Goal: Task Accomplishment & Management: Manage account settings

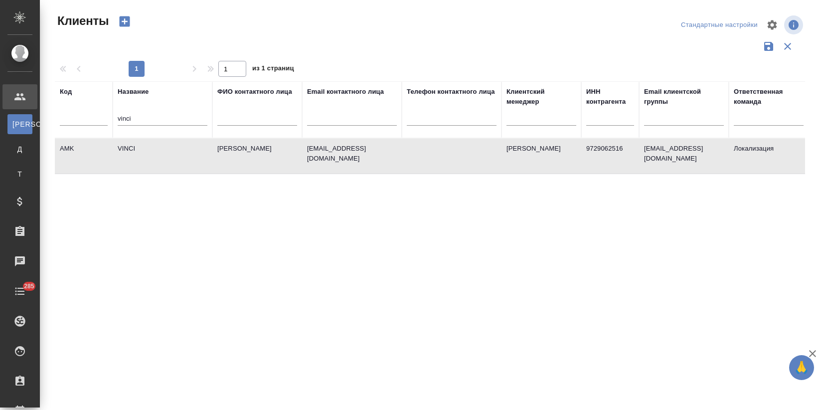
select select "RU"
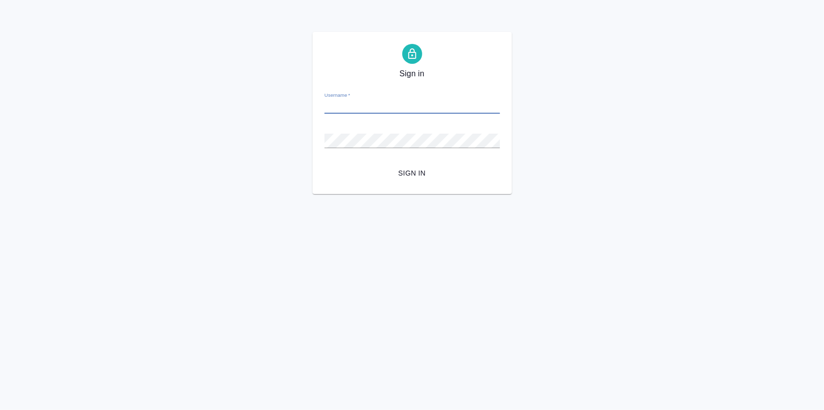
click at [392, 109] on input "Username   *" at bounding box center [413, 107] width 176 height 14
type input "v.zagorodnikh@awatera.com"
click at [402, 172] on span "Sign in" at bounding box center [413, 173] width 160 height 12
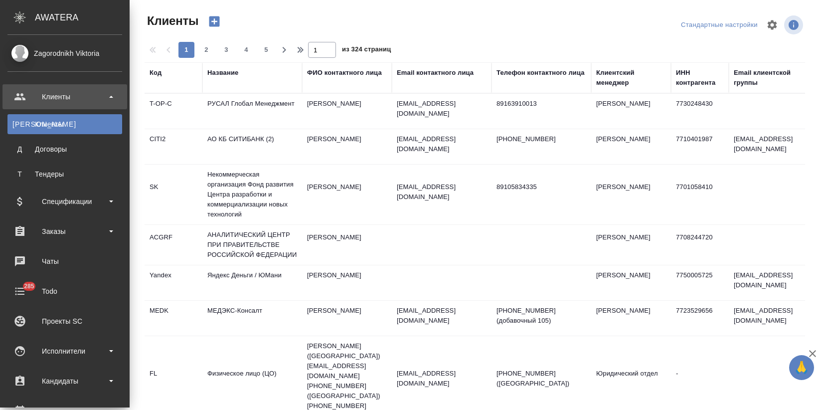
select select "RU"
click at [45, 235] on div "Заказы" at bounding box center [64, 231] width 115 height 15
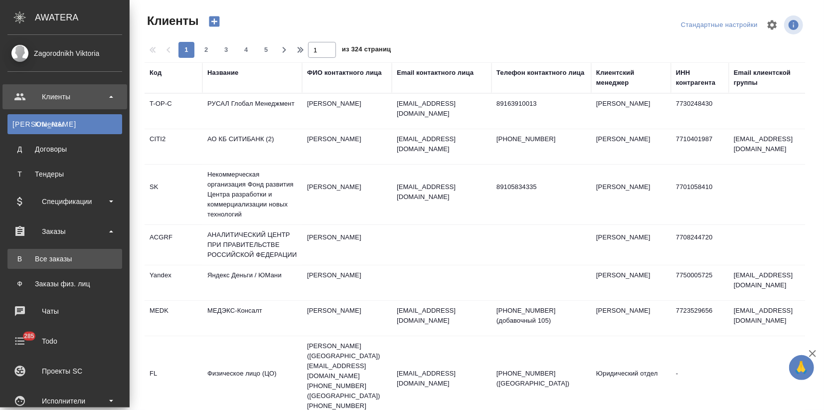
click at [48, 252] on link "В Все заказы" at bounding box center [64, 259] width 115 height 20
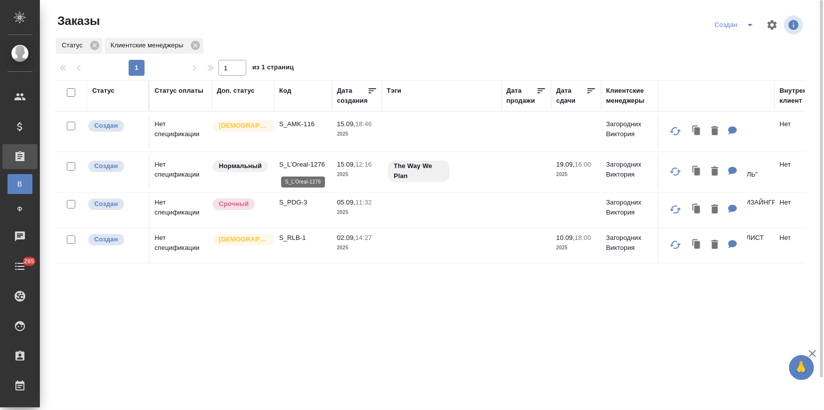
click at [295, 166] on p "S_L’Oreal-1276" at bounding box center [303, 165] width 48 height 10
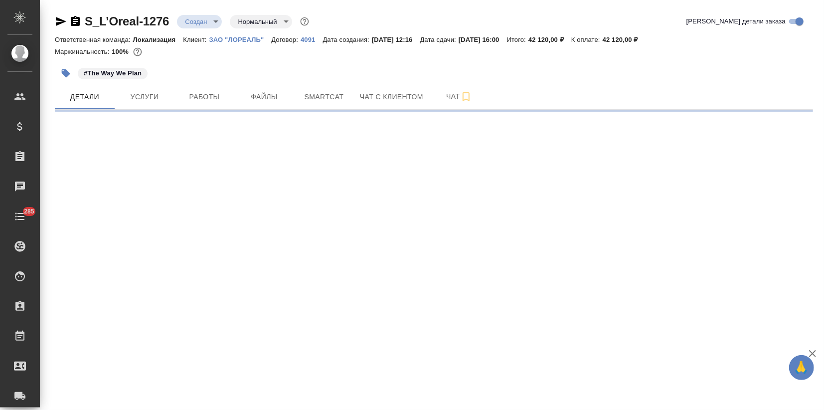
select select "RU"
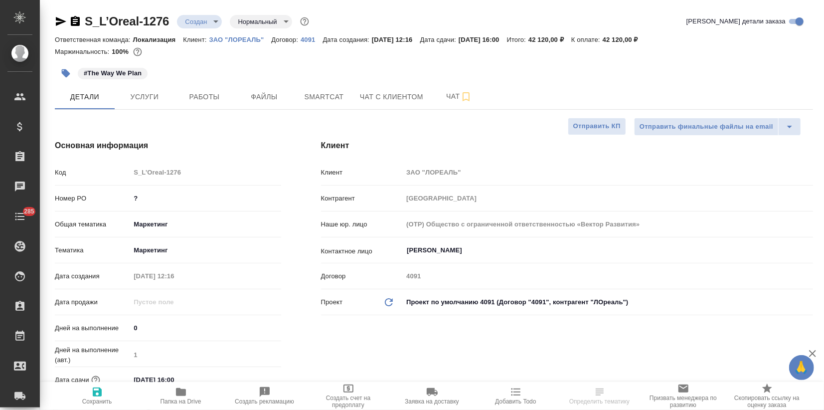
type textarea "x"
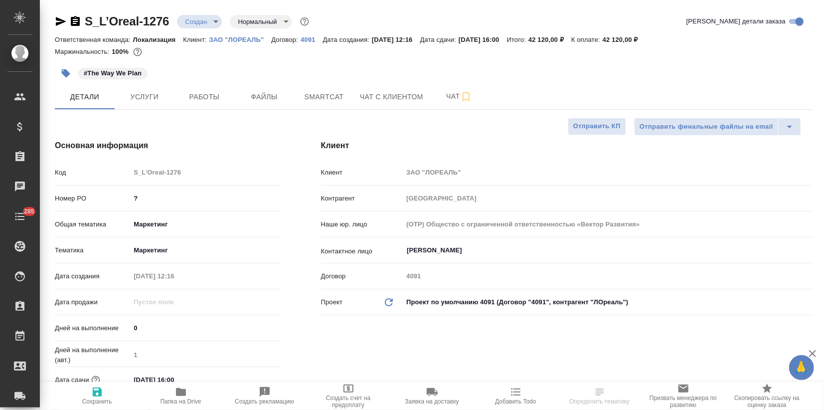
type textarea "x"
drag, startPoint x: 146, startPoint y: 197, endPoint x: 127, endPoint y: 199, distance: 19.6
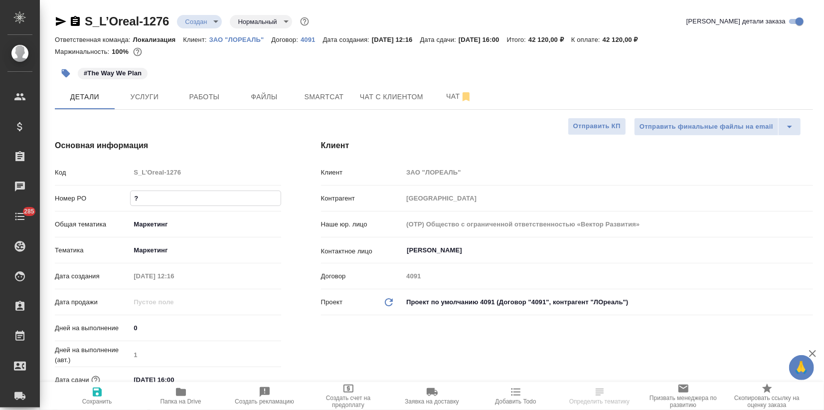
click at [127, 199] on div "Номер PO ?" at bounding box center [168, 198] width 226 height 17
paste input "ДЕД 1998523"
type input "ДЕД 1998523"
type textarea "x"
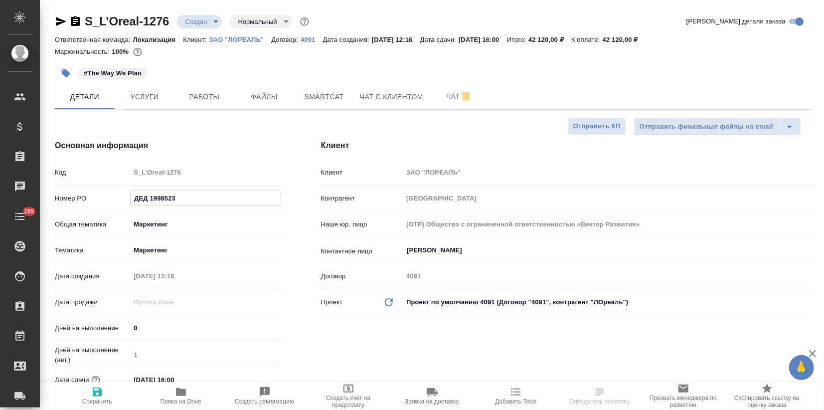
type textarea "x"
type input "ДЕД 1998523"
click at [92, 398] on span "Сохранить" at bounding box center [97, 401] width 30 height 7
type textarea "x"
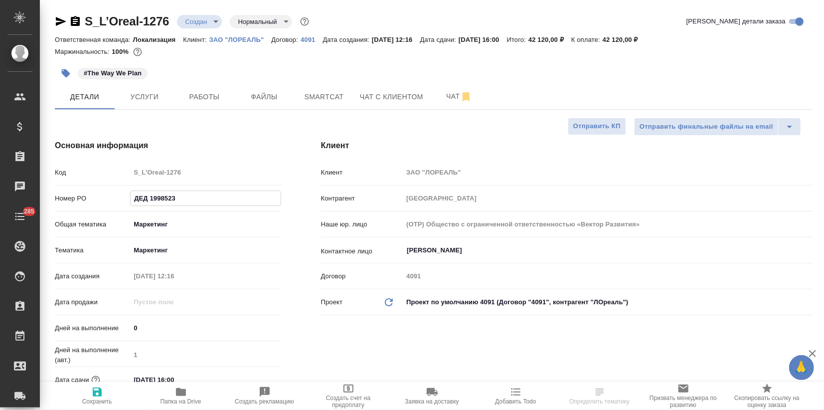
type textarea "x"
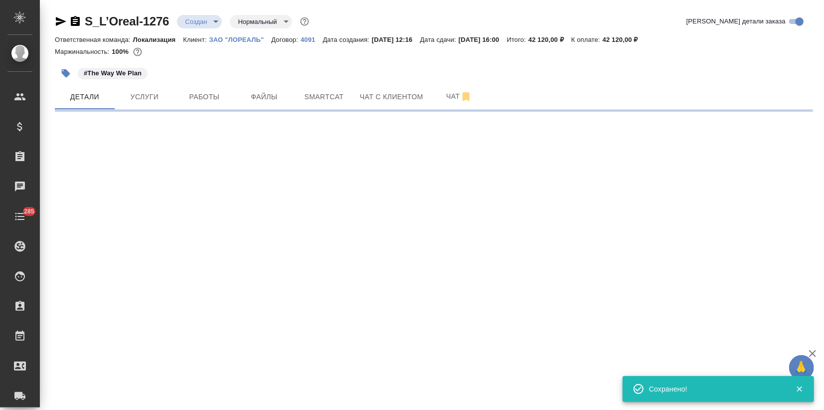
select select "RU"
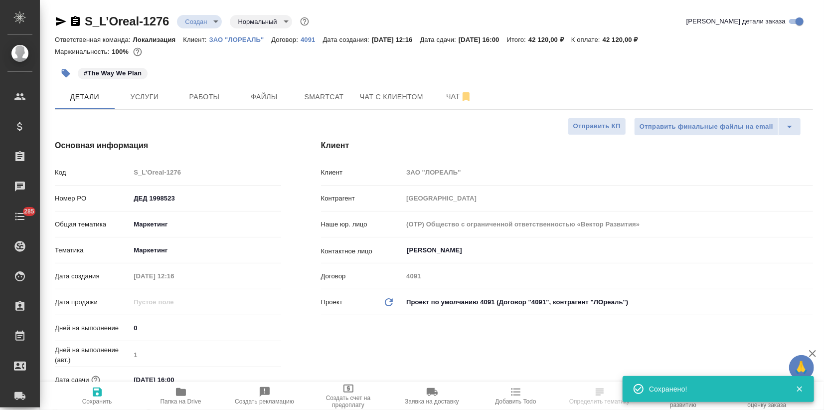
type textarea "x"
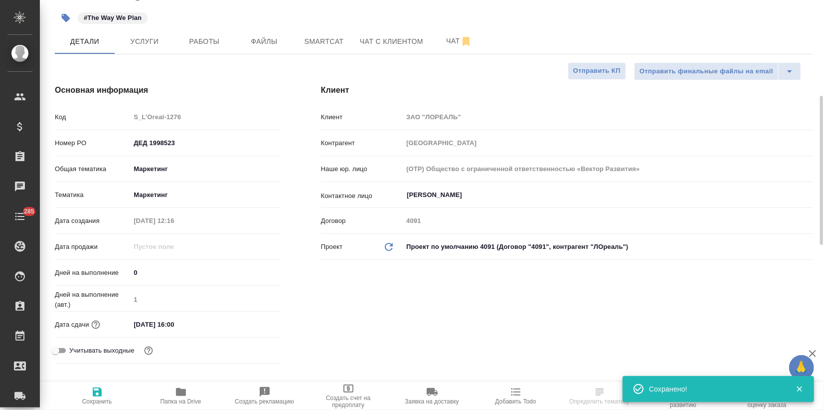
scroll to position [111, 0]
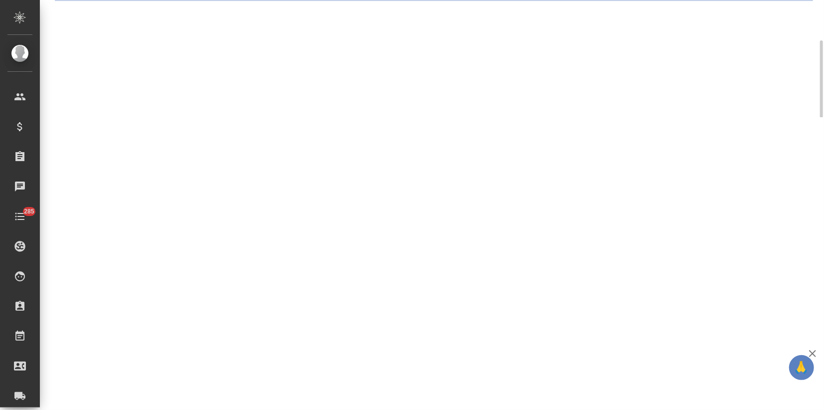
select select "RU"
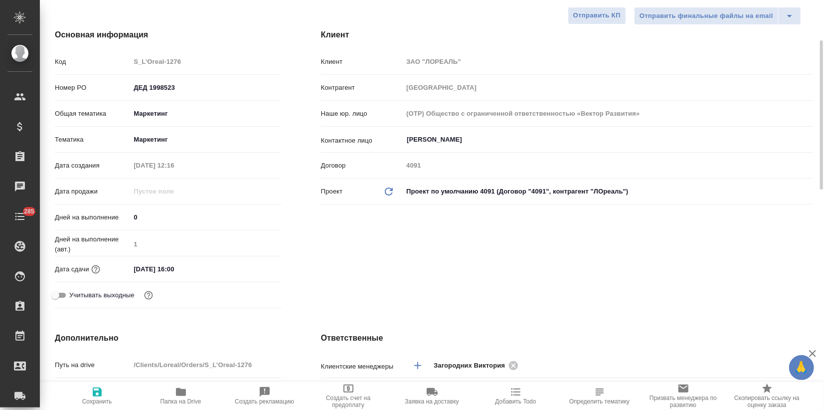
type textarea "x"
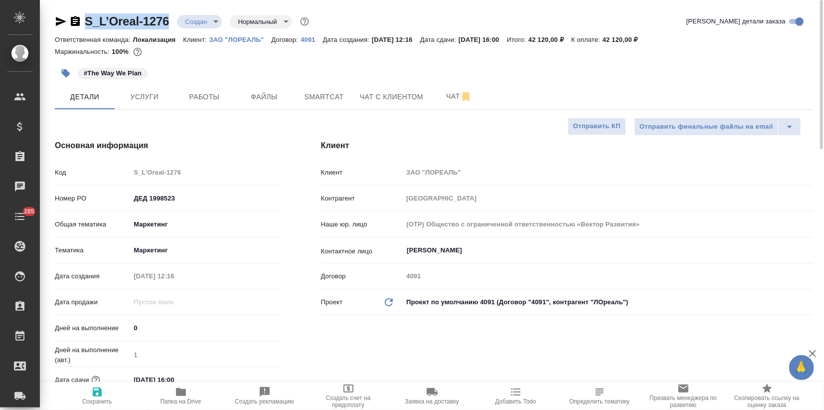
drag, startPoint x: 171, startPoint y: 19, endPoint x: 85, endPoint y: 14, distance: 85.9
click at [85, 14] on div "S_L’Oreal-1276 Создан new Нормальный normal" at bounding box center [183, 21] width 256 height 16
copy link "S_L’Oreal-1276"
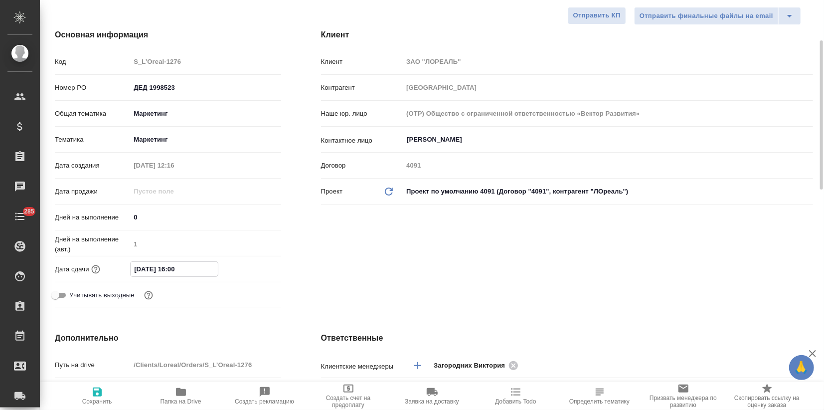
click at [210, 270] on input "19.09.2025 16:00" at bounding box center [174, 269] width 87 height 14
click at [253, 267] on icon "button" at bounding box center [252, 268] width 12 height 12
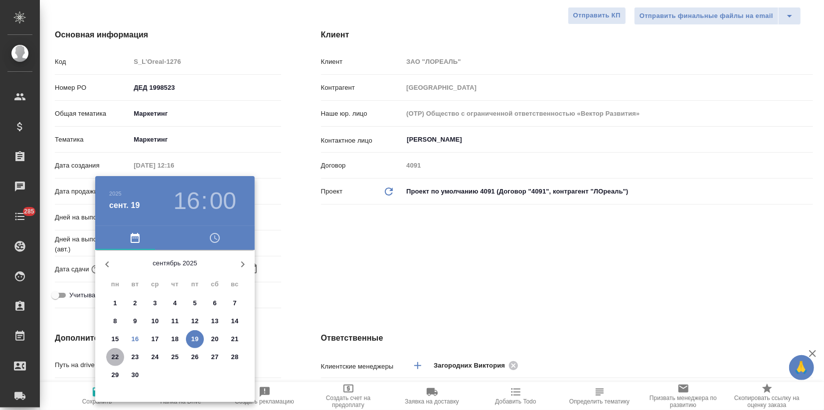
click at [117, 357] on p "22" at bounding box center [115, 357] width 7 height 10
type input "22.09.2025 16:00"
type textarea "x"
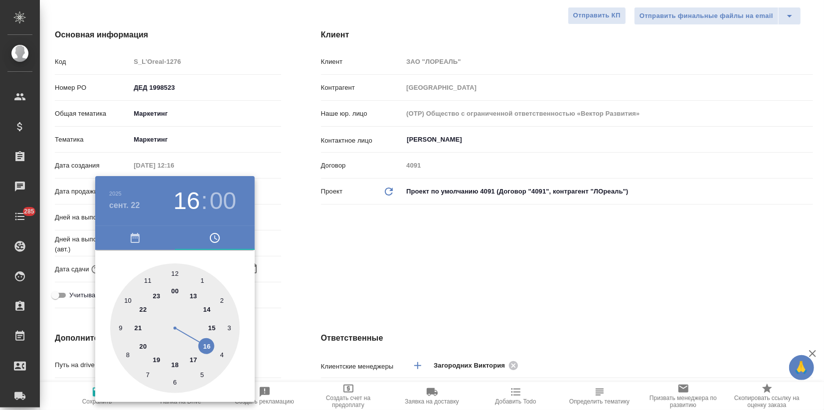
click at [194, 361] on div at bounding box center [175, 328] width 130 height 130
type input "22.09.2025 17:00"
type textarea "x"
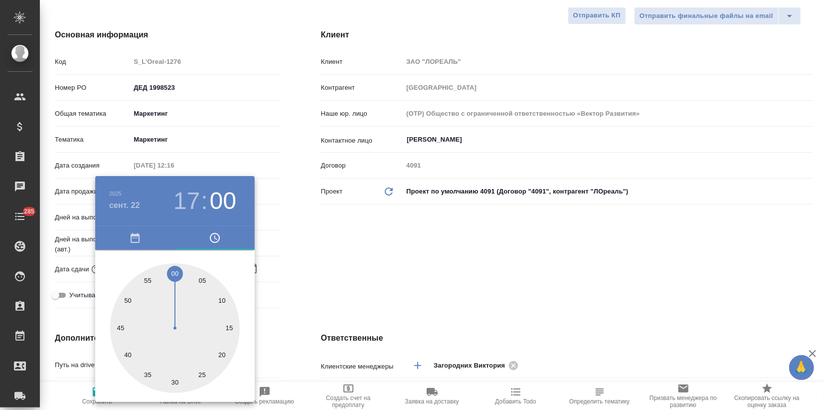
drag, startPoint x: 176, startPoint y: 273, endPoint x: 186, endPoint y: 269, distance: 10.9
click at [175, 273] on div at bounding box center [175, 328] width 130 height 130
type textarea "x"
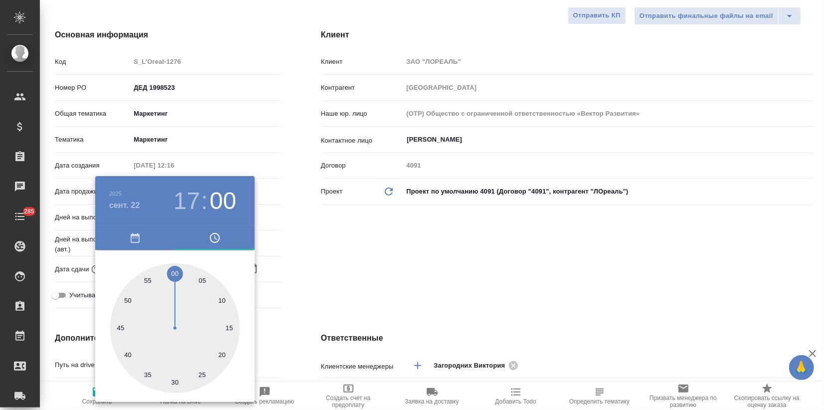
drag, startPoint x: 311, startPoint y: 254, endPoint x: 229, endPoint y: 338, distance: 117.4
click at [311, 253] on div at bounding box center [412, 205] width 824 height 410
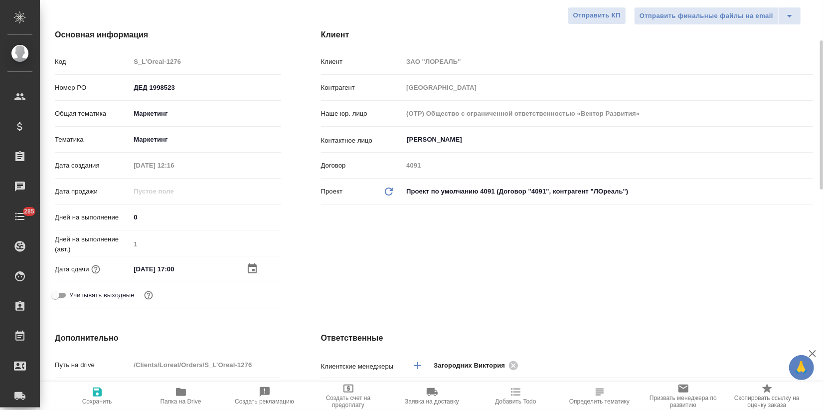
click at [100, 391] on icon "button" at bounding box center [97, 392] width 9 height 9
type textarea "x"
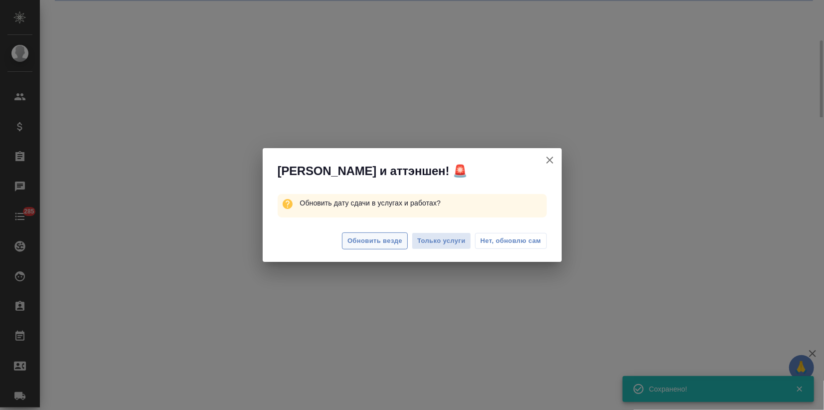
select select "RU"
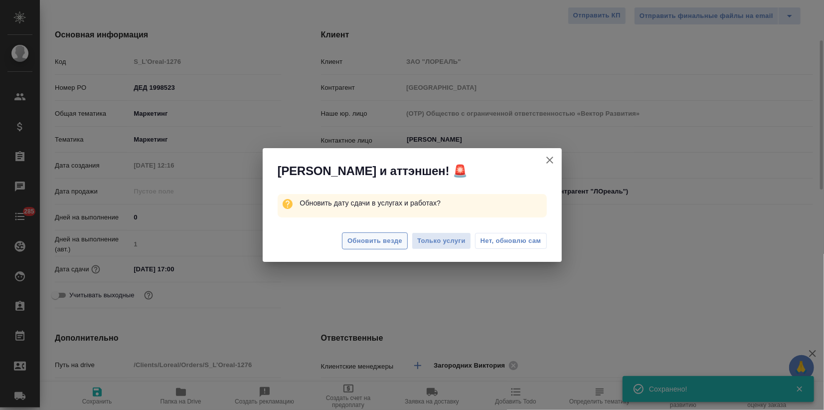
type textarea "x"
click at [369, 243] on span "Обновить везде" at bounding box center [375, 240] width 55 height 11
type textarea "x"
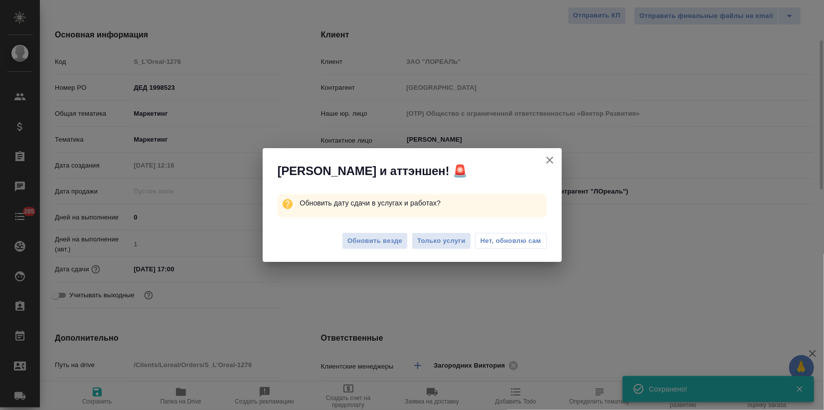
type textarea "x"
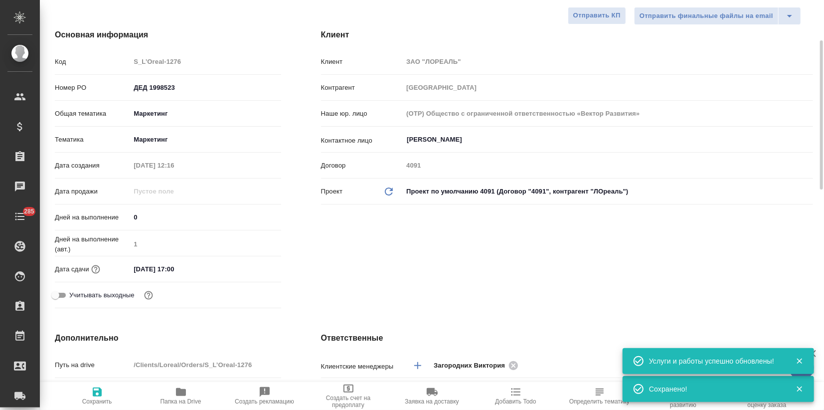
scroll to position [0, 0]
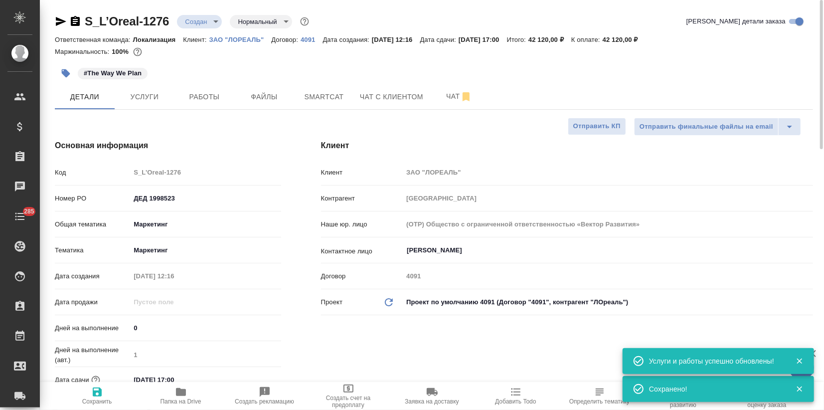
click at [195, 15] on body "🙏 .cls-1 fill:#fff; AWATERA Zagorodnikh Viktoria Клиенты Спецификации Заказы 0 …" at bounding box center [412, 205] width 824 height 410
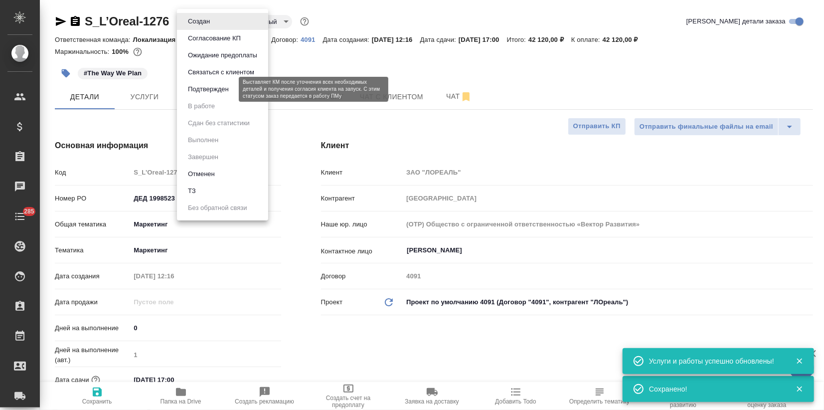
click at [219, 87] on button "Подтвержден" at bounding box center [208, 89] width 47 height 11
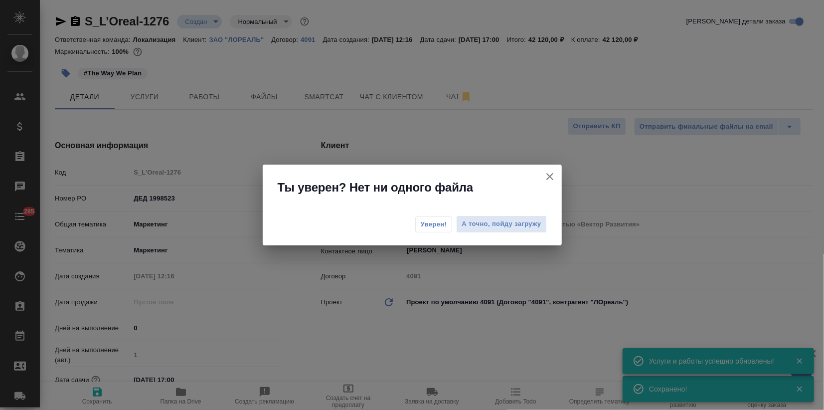
click at [437, 218] on button "Уверен!" at bounding box center [433, 224] width 37 height 16
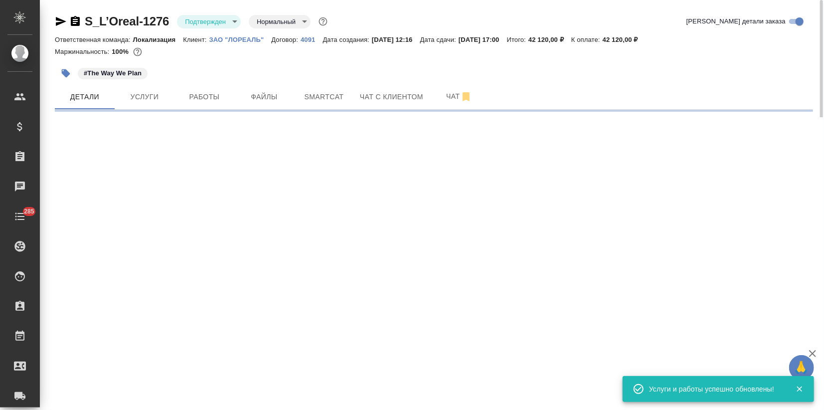
select select "RU"
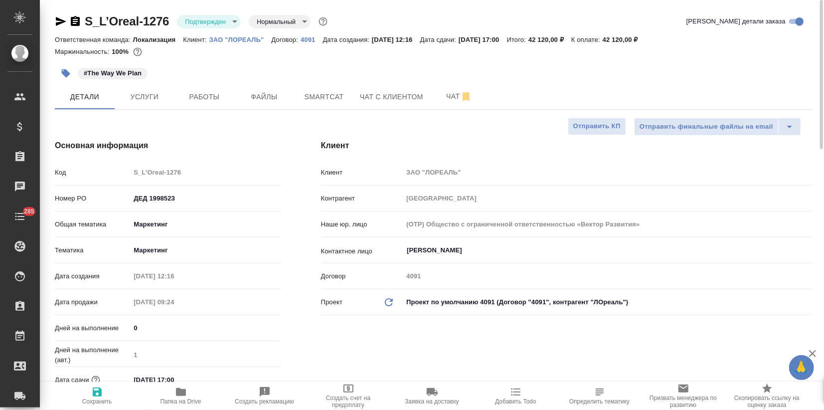
type textarea "x"
drag, startPoint x: 60, startPoint y: 23, endPoint x: 185, endPoint y: 159, distance: 183.9
click at [60, 23] on icon "button" at bounding box center [61, 21] width 10 height 9
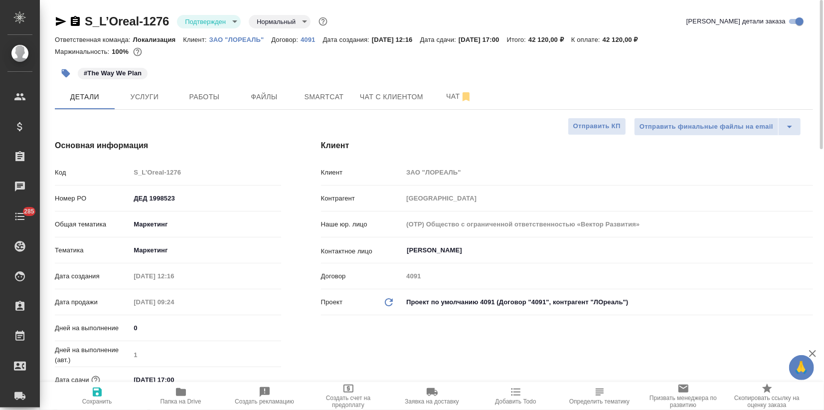
type textarea "x"
